Goal: Contribute content: Contribute content

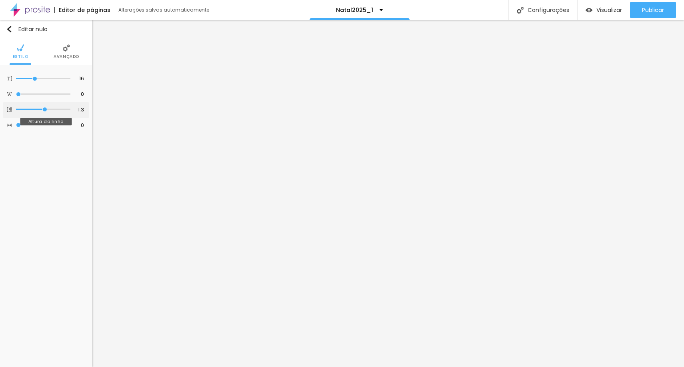
type input "1.4"
type input "1.5"
drag, startPoint x: 45, startPoint y: 108, endPoint x: 50, endPoint y: 110, distance: 5.4
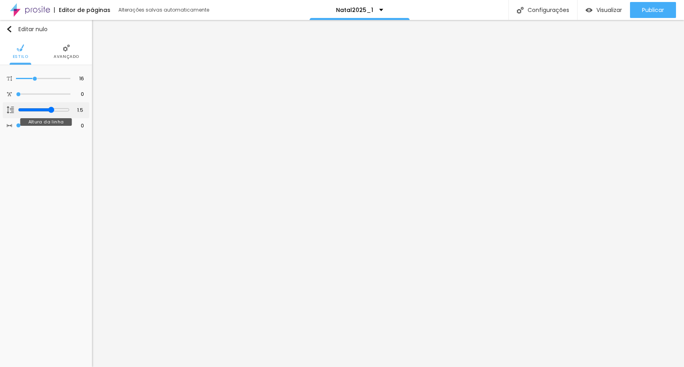
type input "1.5"
click at [50, 110] on input "range" at bounding box center [44, 110] width 52 height 6
type input "1.4"
type input "1.5"
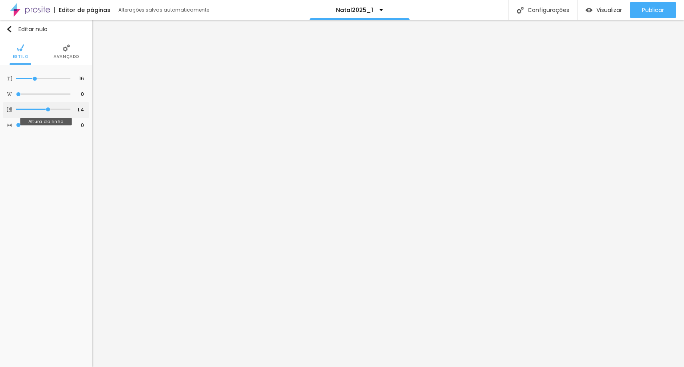
type input "1.5"
click at [50, 111] on input "range" at bounding box center [44, 110] width 52 height 6
drag, startPoint x: 44, startPoint y: 112, endPoint x: 49, endPoint y: 113, distance: 4.8
click at [49, 113] on div at bounding box center [43, 110] width 54 height 8
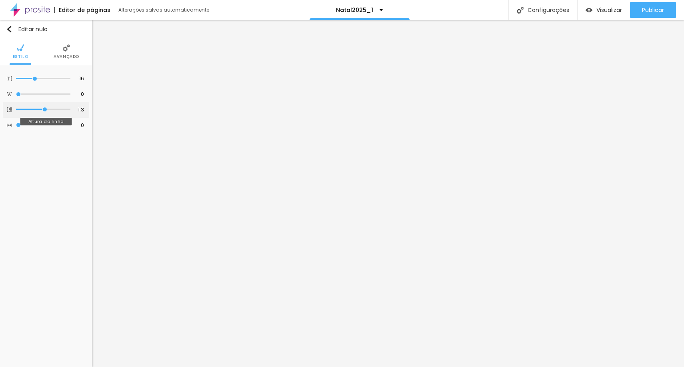
type input "1.4"
type input "1.5"
drag, startPoint x: 44, startPoint y: 108, endPoint x: 51, endPoint y: 109, distance: 7.3
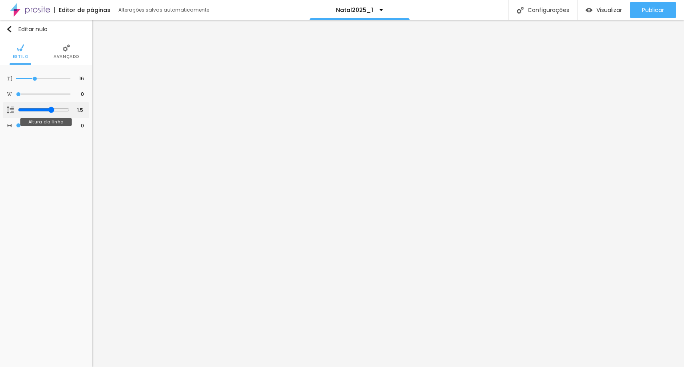
type input "1.5"
click at [51, 109] on input "range" at bounding box center [44, 110] width 52 height 6
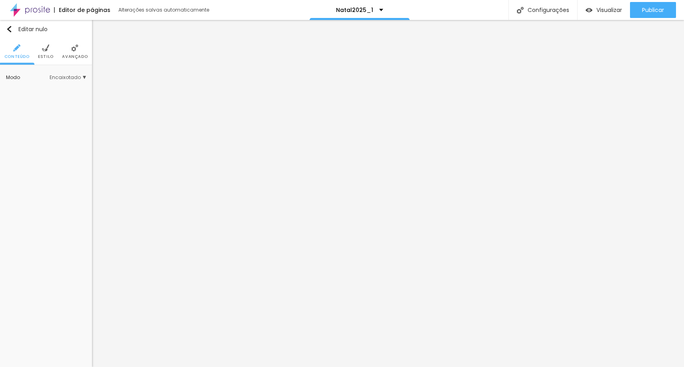
click at [38, 51] on ul "Conteúdo Estilo Avançado" at bounding box center [46, 51] width 92 height 27
click at [46, 50] on img at bounding box center [45, 47] width 7 height 7
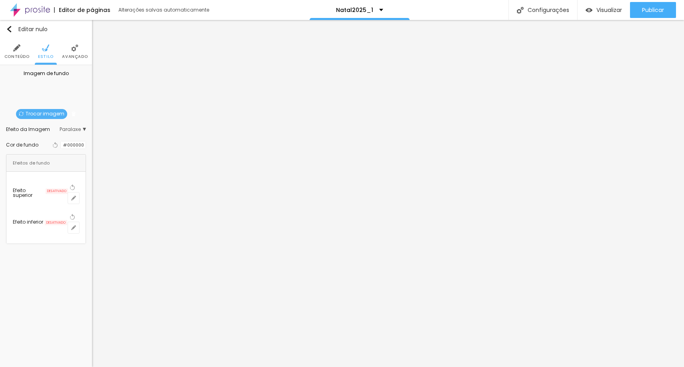
click at [46, 76] on div "Trocar imagem" at bounding box center [46, 76] width 0 height 0
click at [56, 116] on font "Trocar imagem" at bounding box center [45, 113] width 39 height 7
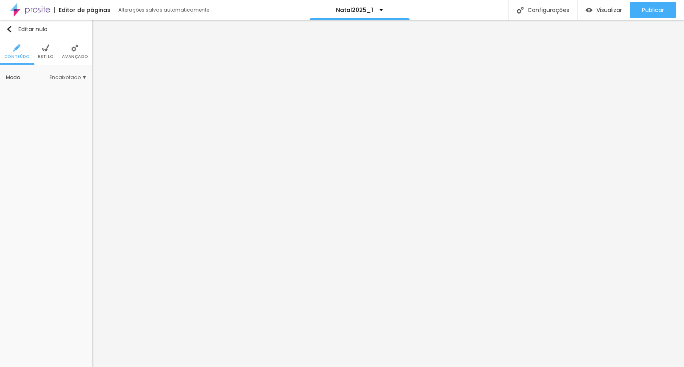
click at [58, 45] on ul "Conteúdo Estilo Avançado" at bounding box center [46, 51] width 92 height 27
click at [54, 48] on ul "Conteúdo Estilo Avançado" at bounding box center [46, 51] width 92 height 27
click at [49, 54] on li "Estilo" at bounding box center [46, 51] width 16 height 26
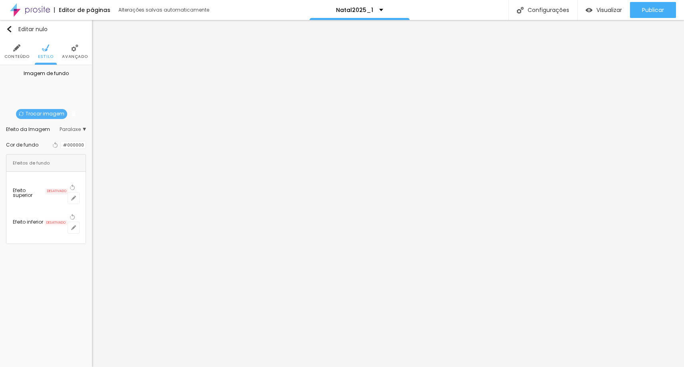
click at [85, 130] on span "Paralaxe" at bounding box center [73, 129] width 26 height 5
click at [38, 204] on div "Efeito superior DESATIVADO Voltar ao padrão" at bounding box center [46, 219] width 66 height 30
click at [61, 171] on div at bounding box center [61, 171] width 0 height 8
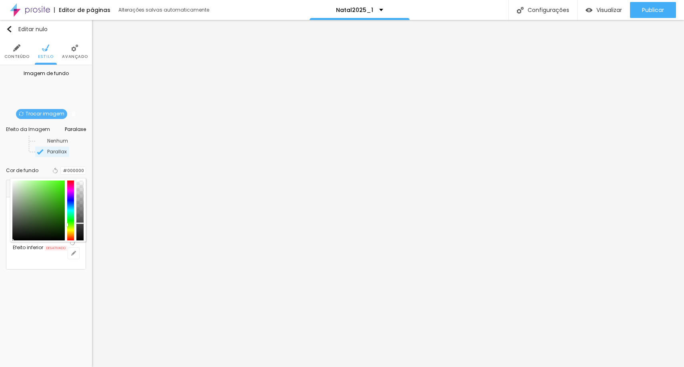
click at [70, 223] on div at bounding box center [70, 211] width 7 height 60
click at [81, 209] on div at bounding box center [79, 211] width 7 height 60
drag, startPoint x: 35, startPoint y: 204, endPoint x: 40, endPoint y: 216, distance: 12.6
click at [40, 216] on div at bounding box center [38, 211] width 52 height 60
click at [72, 173] on input "#3A6B33" at bounding box center [73, 171] width 25 height 8
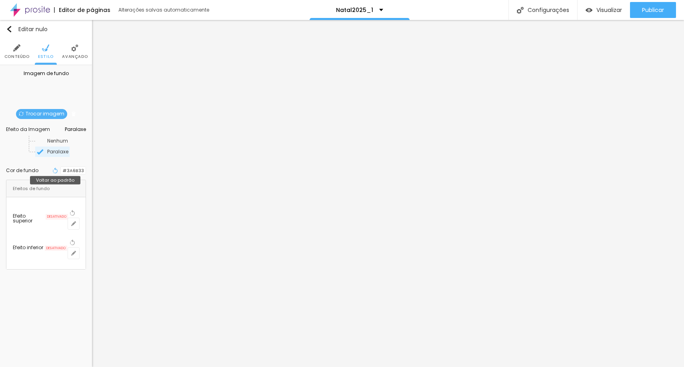
click at [52, 169] on icon "button" at bounding box center [55, 171] width 6 height 6
click at [52, 172] on icon "button" at bounding box center [55, 171] width 6 height 6
click at [73, 173] on input "#3A6B33" at bounding box center [73, 171] width 25 height 8
click at [61, 171] on div at bounding box center [61, 171] width 0 height 8
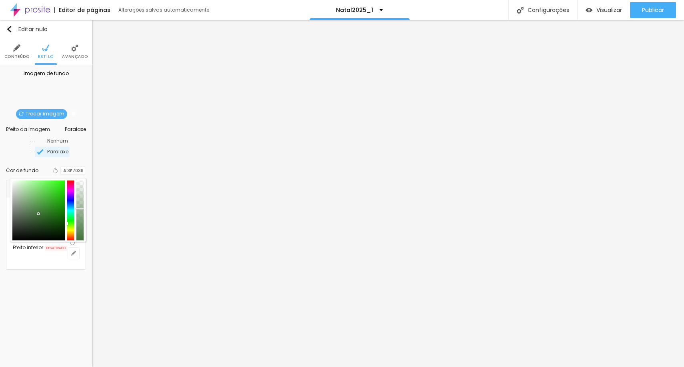
click at [38, 214] on div at bounding box center [38, 211] width 52 height 60
click at [47, 139] on font "Nenhum" at bounding box center [57, 141] width 21 height 7
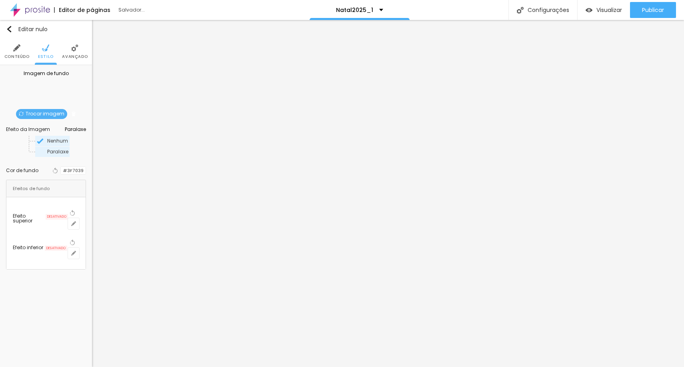
click at [47, 152] on font "Paralaxe" at bounding box center [57, 151] width 21 height 7
click at [47, 141] on font "Nenhum" at bounding box center [57, 141] width 21 height 7
click at [44, 148] on div "Paralaxe" at bounding box center [52, 152] width 34 height 10
click at [47, 141] on font "Nenhum" at bounding box center [57, 141] width 21 height 7
click at [79, 167] on input "#3F7039" at bounding box center [73, 171] width 25 height 8
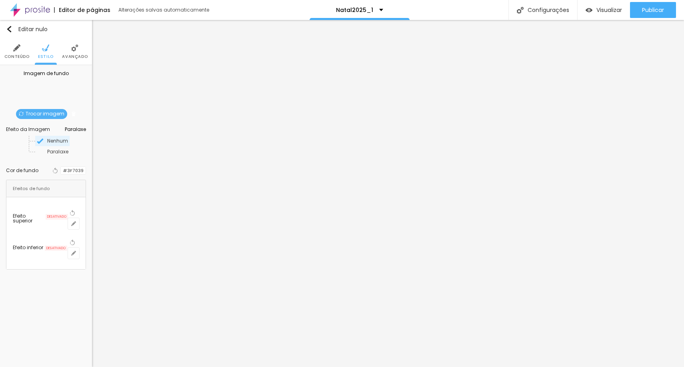
click at [61, 169] on div at bounding box center [61, 171] width 0 height 8
click at [54, 171] on icon "button" at bounding box center [55, 171] width 3 height 6
click at [52, 172] on icon "button" at bounding box center [55, 171] width 6 height 6
click at [52, 170] on icon "button" at bounding box center [55, 171] width 6 height 6
click at [65, 167] on input "#3F7039" at bounding box center [73, 171] width 25 height 8
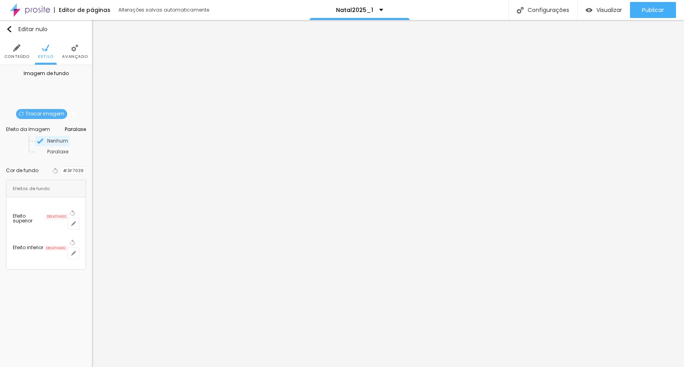
click at [61, 170] on div at bounding box center [61, 171] width 0 height 8
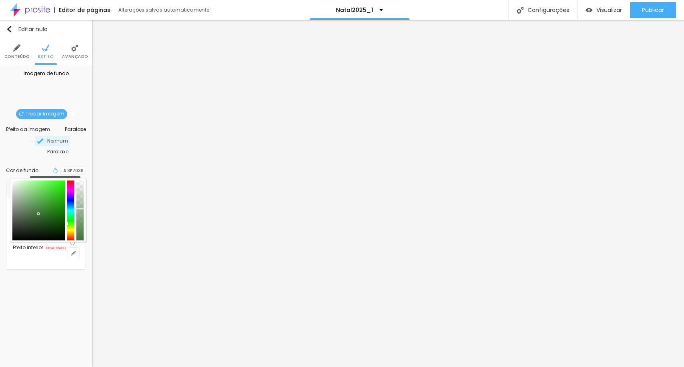
click at [52, 171] on icon "button" at bounding box center [55, 171] width 6 height 6
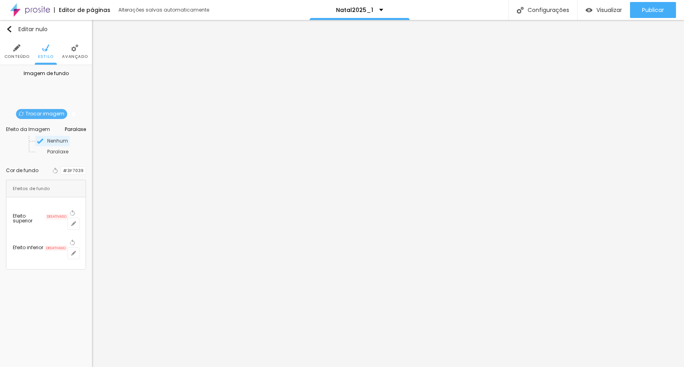
click at [61, 169] on div at bounding box center [61, 171] width 0 height 8
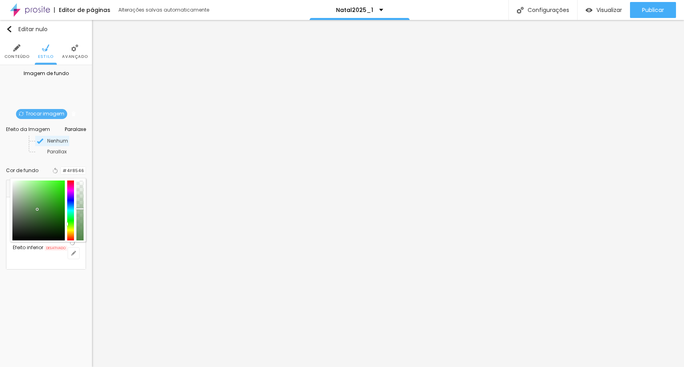
type input "#4E8345"
drag, startPoint x: 44, startPoint y: 215, endPoint x: 37, endPoint y: 210, distance: 8.6
click at [37, 210] on div at bounding box center [38, 211] width 52 height 60
drag, startPoint x: 82, startPoint y: 209, endPoint x: 84, endPoint y: 217, distance: 8.3
click at [84, 217] on div at bounding box center [48, 210] width 76 height 64
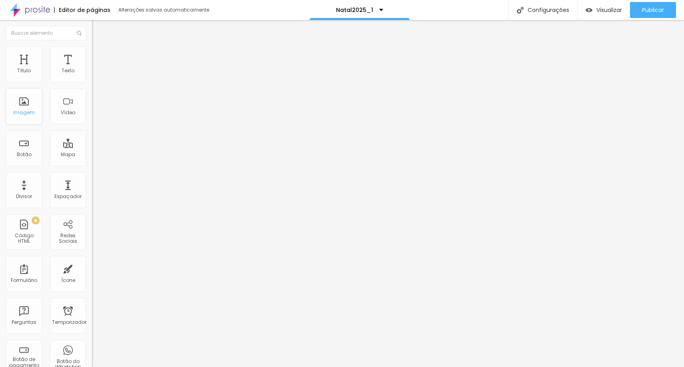
click at [29, 120] on div "Imagem" at bounding box center [24, 106] width 36 height 36
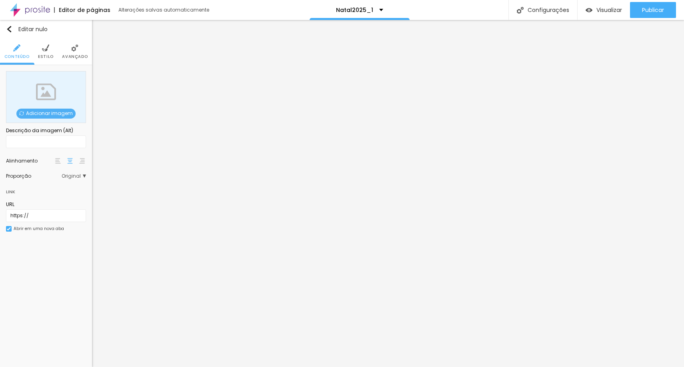
drag, startPoint x: 51, startPoint y: 55, endPoint x: 54, endPoint y: 65, distance: 10.0
click at [51, 55] on font "Estilo" at bounding box center [46, 57] width 16 height 6
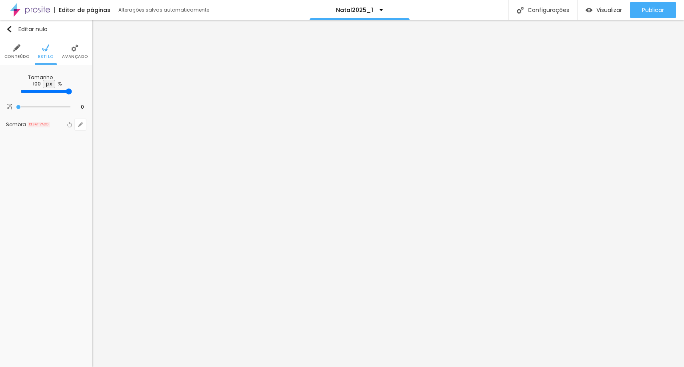
click at [24, 40] on li "Conteúdo" at bounding box center [16, 51] width 25 height 26
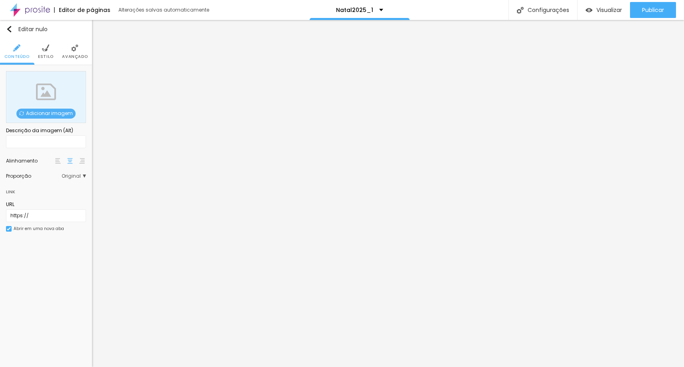
click at [42, 60] on li "Estilo" at bounding box center [46, 51] width 16 height 26
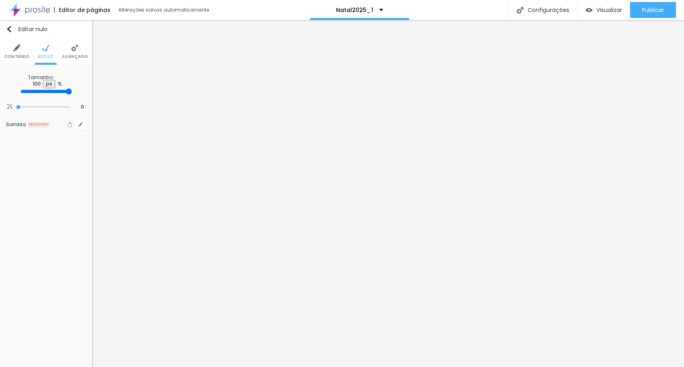
click at [16, 49] on img at bounding box center [16, 47] width 7 height 7
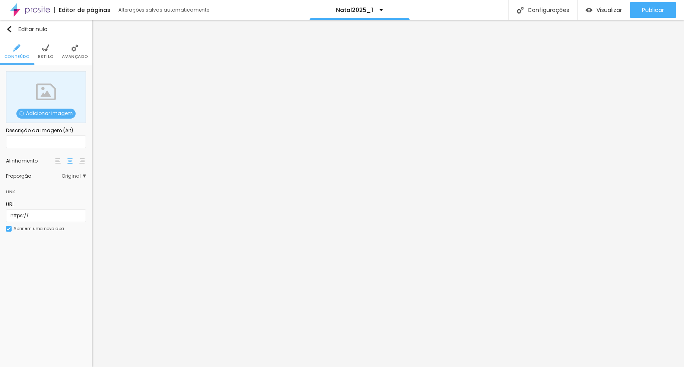
click at [53, 117] on span "Adicionar imagem" at bounding box center [45, 114] width 59 height 10
